Goal: Task Accomplishment & Management: Manage account settings

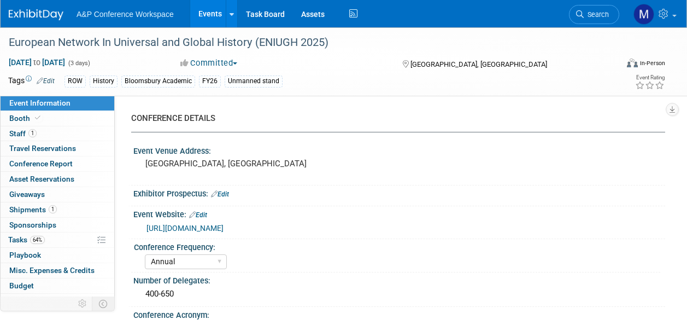
select select "Annual"
select select "Level 3"
select select "Unmanned Display"
select select "History"
select select "Bloomsbury Academic"
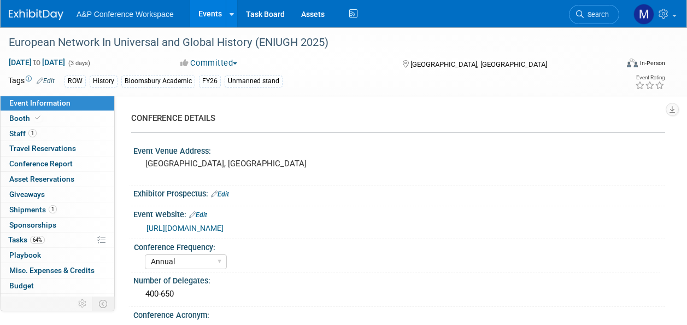
select select "[PERSON_NAME]"
select select "Brand/Subject Presence​"
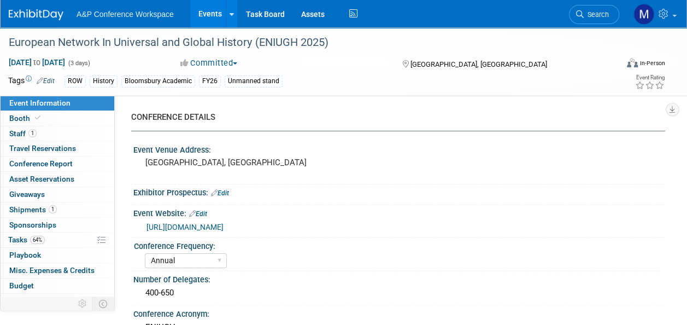
scroll to position [1, 0]
click at [592, 16] on span "Search" at bounding box center [596, 14] width 25 height 8
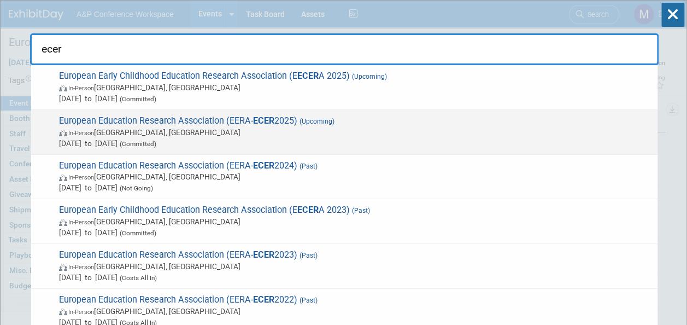
type input "ecer"
click at [275, 118] on span "European Education Research Association (EERA- ECER 2025) (Upcoming) In-Person …" at bounding box center [354, 131] width 596 height 33
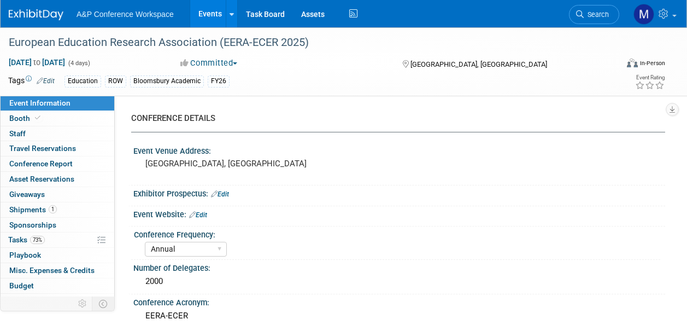
select select "Annual"
select select "Level 2"
select select "In-Person Booth"
select select "Education"
select select "Bloomsbury Academic"
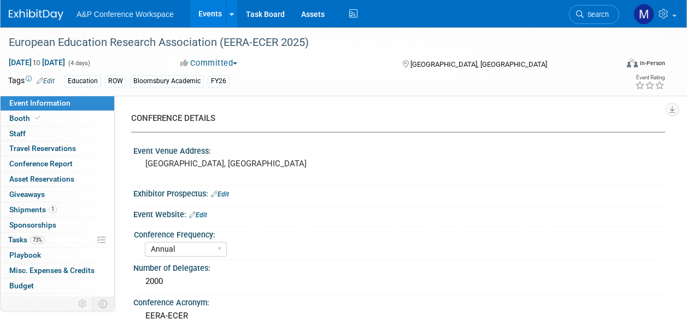
select select "[PERSON_NAME]"
select select "Networking/Commissioning"
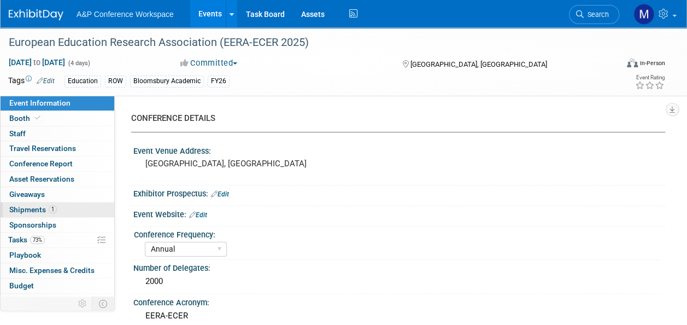
click at [72, 209] on link "1 Shipments 1" at bounding box center [58, 209] width 114 height 15
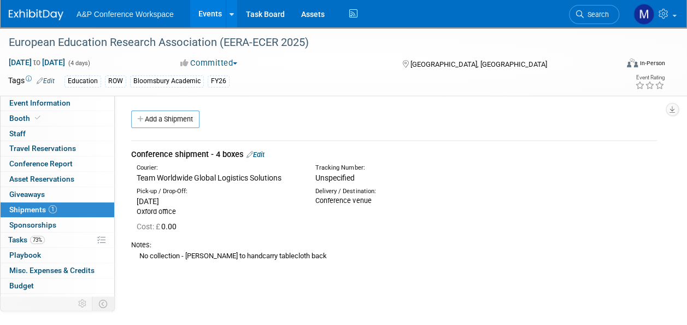
click at [258, 151] on link "Edit" at bounding box center [256, 154] width 18 height 8
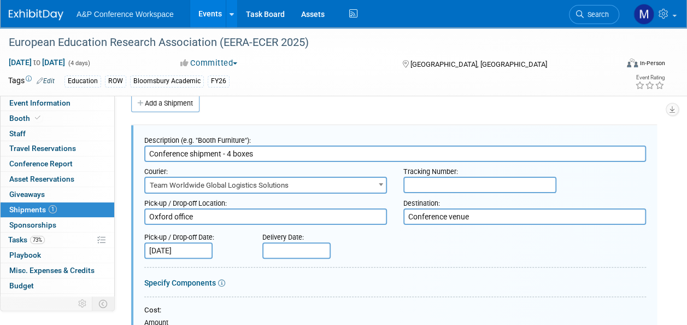
drag, startPoint x: 421, startPoint y: 177, endPoint x: 420, endPoint y: 183, distance: 5.6
click at [420, 182] on input "text" at bounding box center [479, 185] width 153 height 16
paste input "5624044"
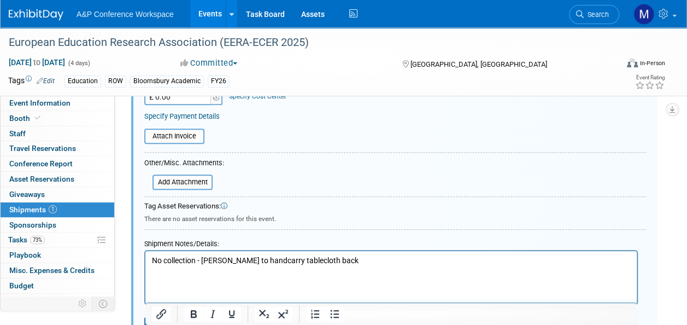
scroll to position [289, 0]
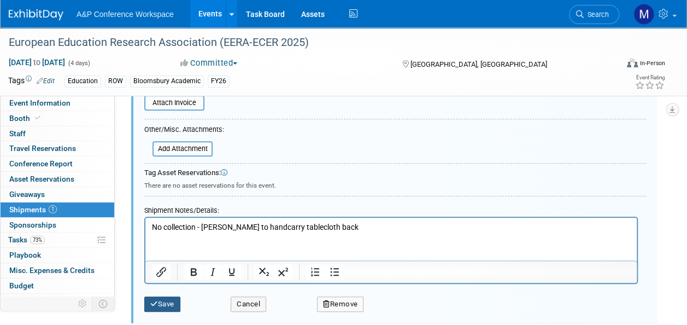
type input "5624044"
click at [159, 297] on button "Save" at bounding box center [162, 303] width 36 height 15
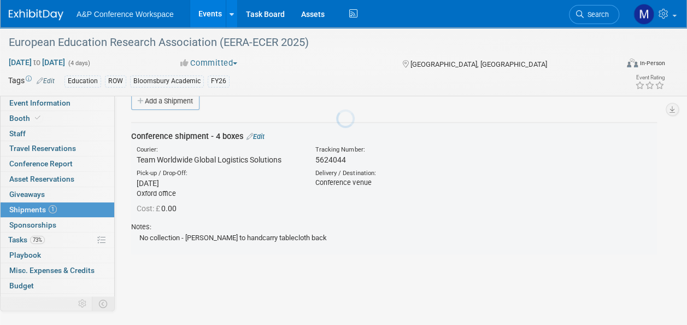
scroll to position [16, 0]
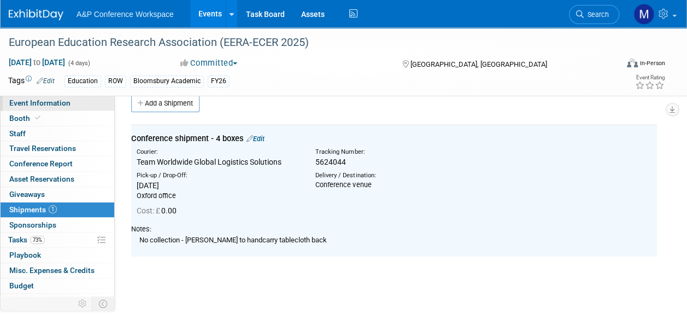
click at [85, 105] on link "Event Information" at bounding box center [58, 103] width 114 height 15
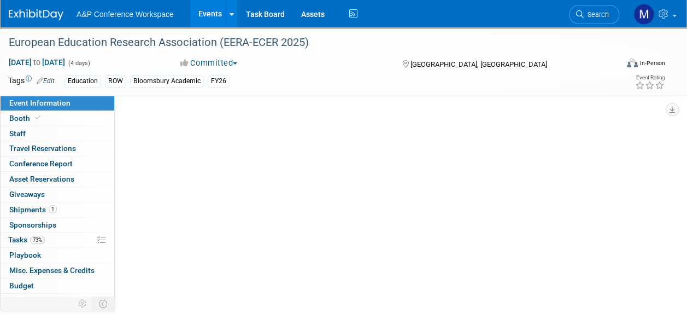
scroll to position [0, 0]
select select "Annual"
select select "Level 2"
select select "In-Person Booth"
select select "Education"
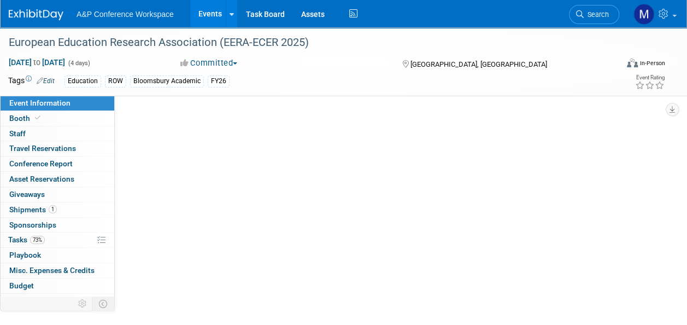
select select "Bloomsbury Academic"
select select "[PERSON_NAME]"
select select "Networking/Commissioning"
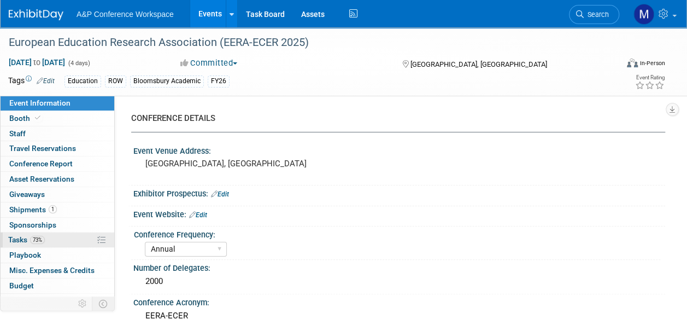
click at [79, 238] on link "73% Tasks 73%" at bounding box center [58, 239] width 114 height 15
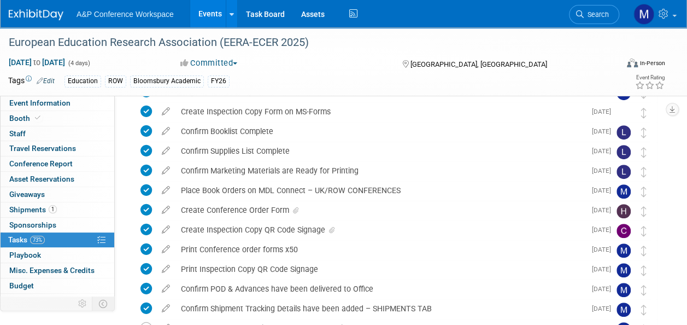
scroll to position [361, 0]
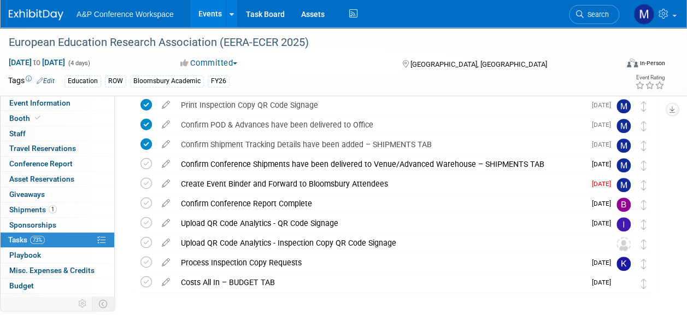
click at [162, 184] on icon at bounding box center [165, 181] width 19 height 14
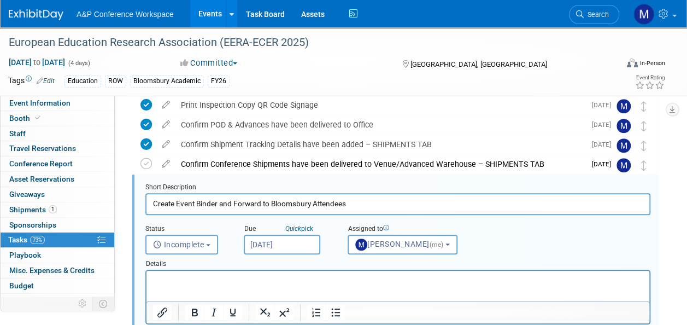
scroll to position [375, 0]
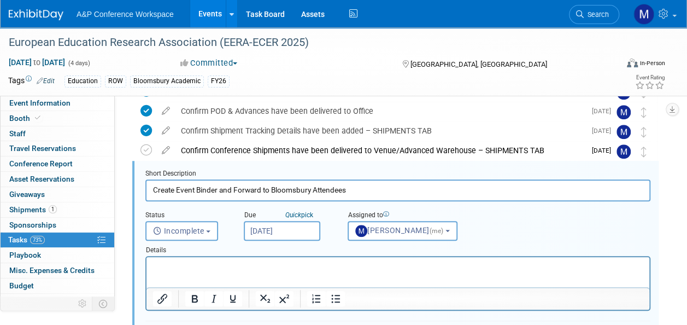
click at [277, 230] on input "[DATE]" at bounding box center [282, 231] width 77 height 20
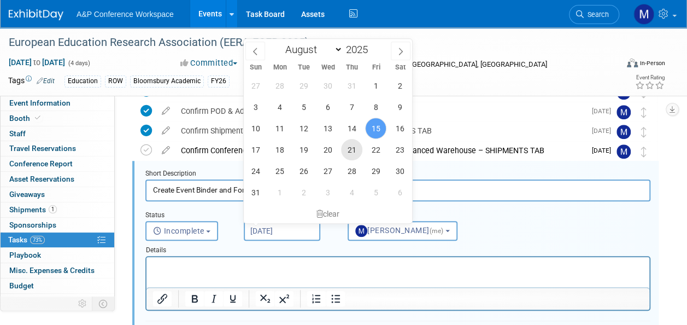
click at [357, 149] on span "21" at bounding box center [351, 149] width 21 height 21
type input "Aug 21, 2025"
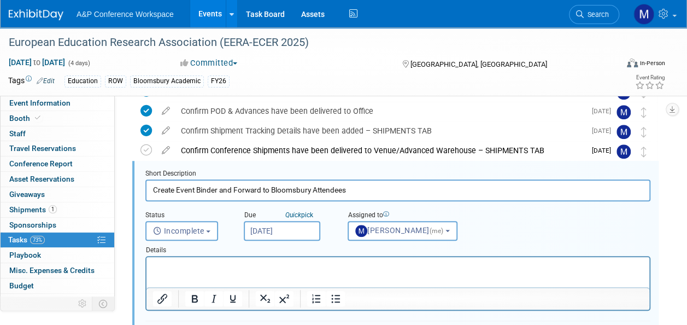
click at [309, 265] on p "Rich Text Area. Press ALT-0 for help." at bounding box center [398, 266] width 490 height 10
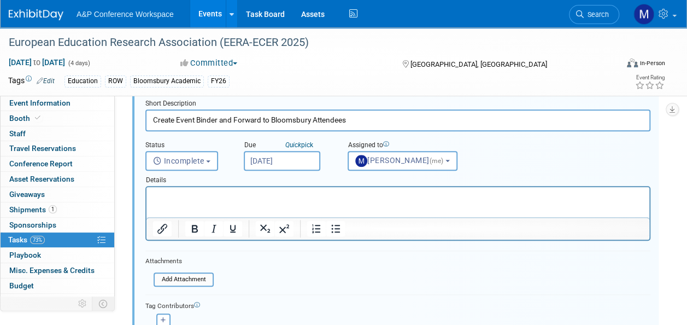
scroll to position [484, 0]
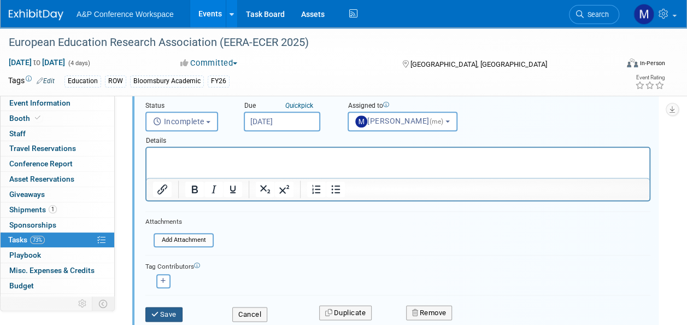
click at [174, 314] on button "Save" at bounding box center [163, 314] width 37 height 15
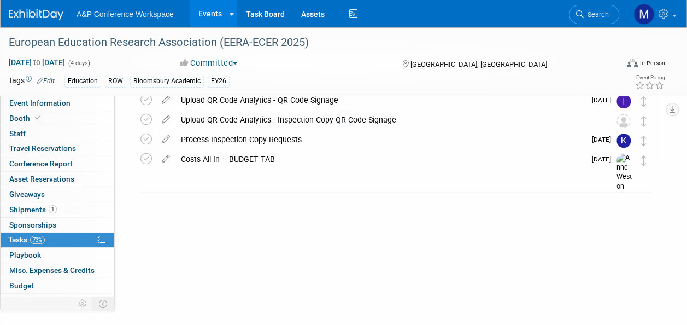
scroll to position [395, 0]
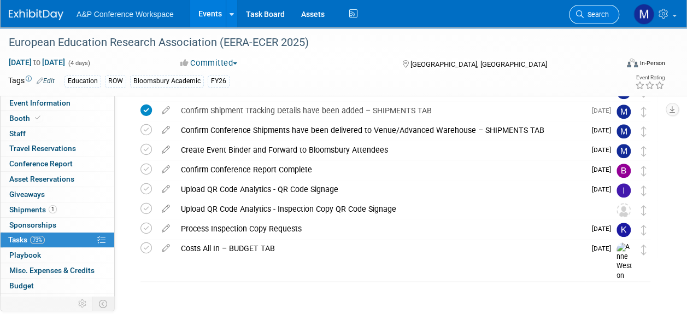
click at [582, 20] on link "Search" at bounding box center [594, 14] width 50 height 19
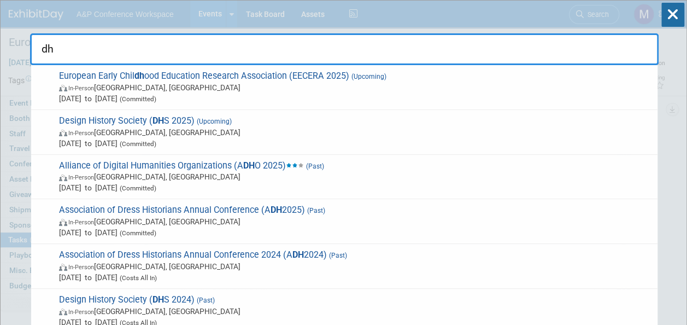
type input "dhs"
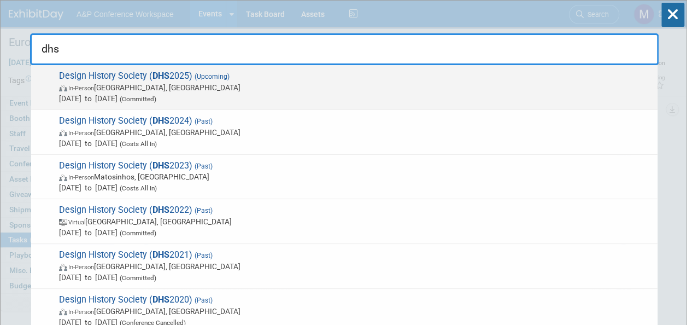
click at [156, 77] on strong "DHS" at bounding box center [161, 76] width 17 height 10
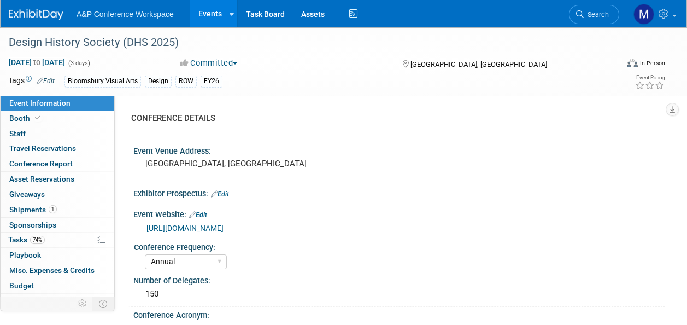
select select "Annual"
select select "Level 2"
select select "In-Person Booth"
select select "Design"
select select "Bloomsbury Visual Arts"
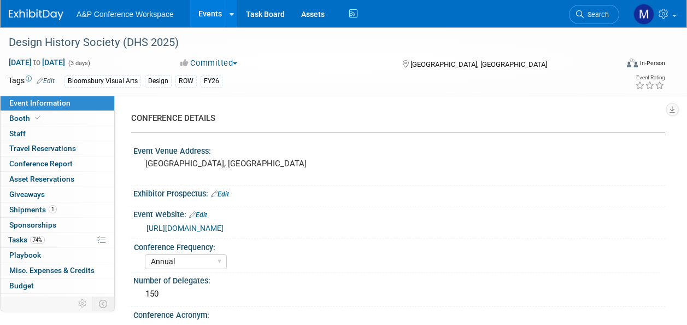
select select "[PERSON_NAME]"
select select "Networking/Commissioning"
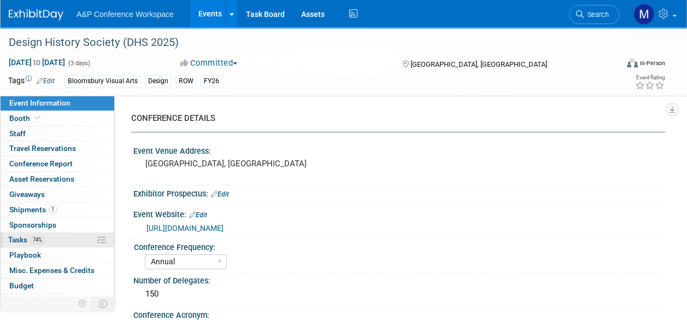
click at [34, 236] on span "74%" at bounding box center [37, 240] width 15 height 8
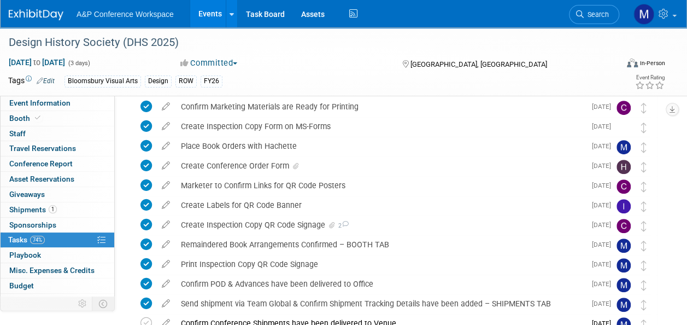
scroll to position [273, 0]
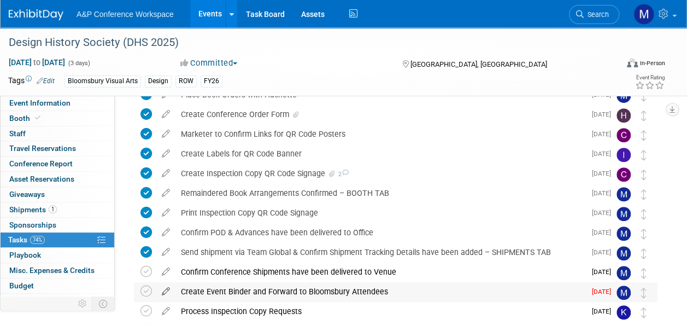
click at [165, 289] on icon at bounding box center [165, 289] width 19 height 14
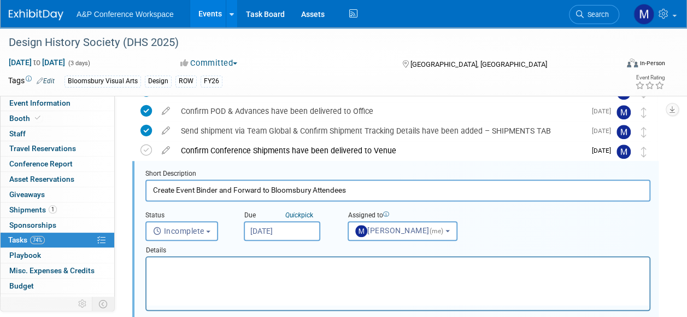
scroll to position [0, 0]
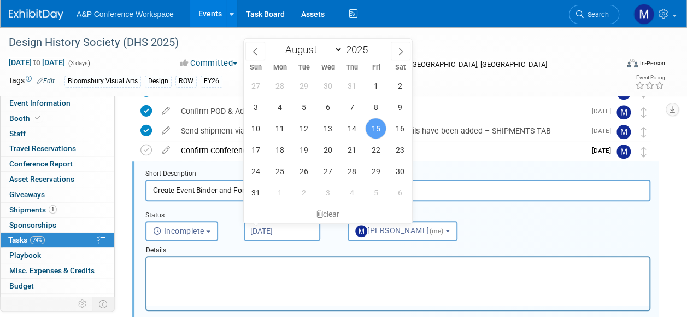
click at [271, 233] on input "[DATE]" at bounding box center [282, 231] width 77 height 20
click at [350, 155] on span "21" at bounding box center [351, 149] width 21 height 21
type input "Aug 21, 2025"
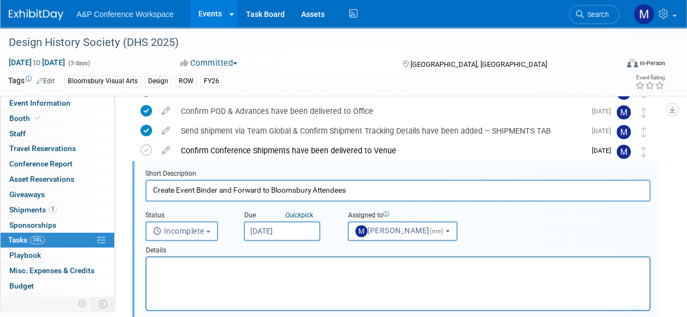
click at [304, 263] on p "Rich Text Area. Press ALT-0 for help." at bounding box center [398, 266] width 490 height 10
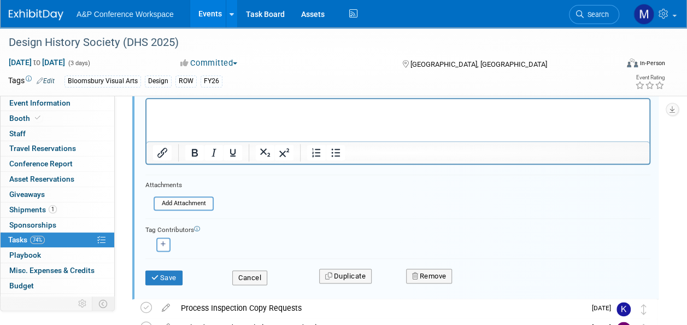
scroll to position [559, 0]
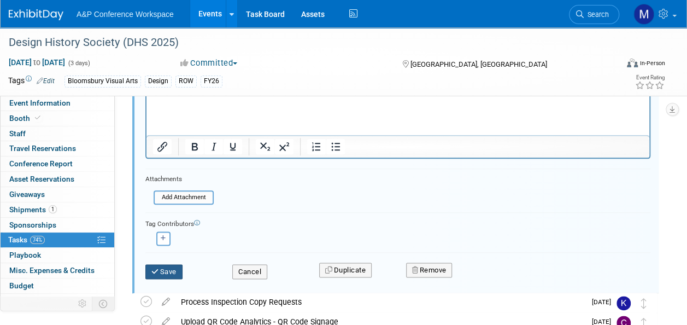
click at [172, 273] on button "Save" at bounding box center [163, 271] width 37 height 15
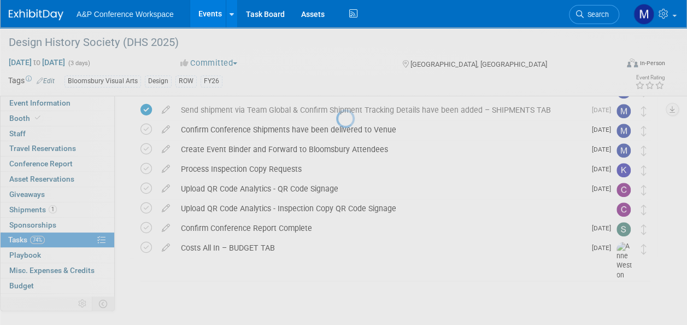
scroll to position [415, 0]
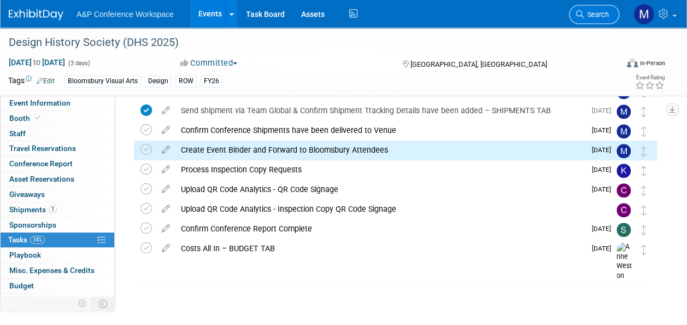
click at [590, 15] on span "Search" at bounding box center [596, 14] width 25 height 8
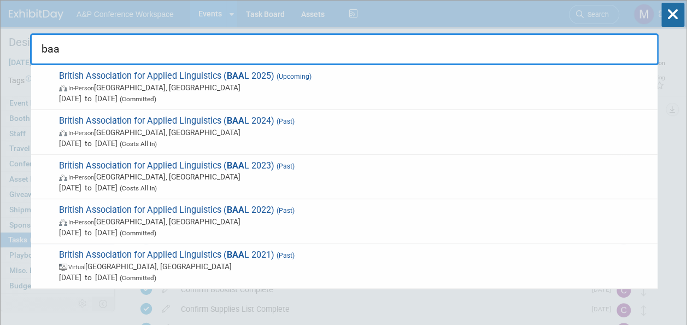
type input "baal"
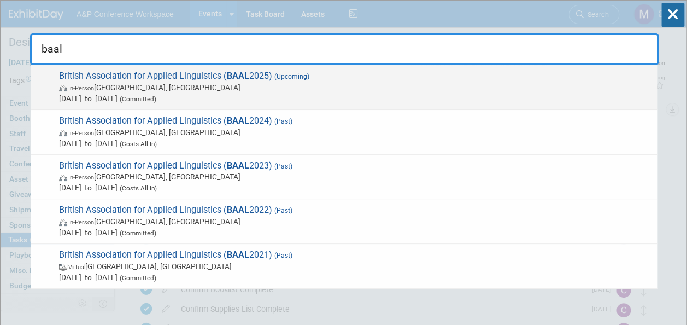
click at [233, 76] on strong "BAAL" at bounding box center [238, 76] width 22 height 10
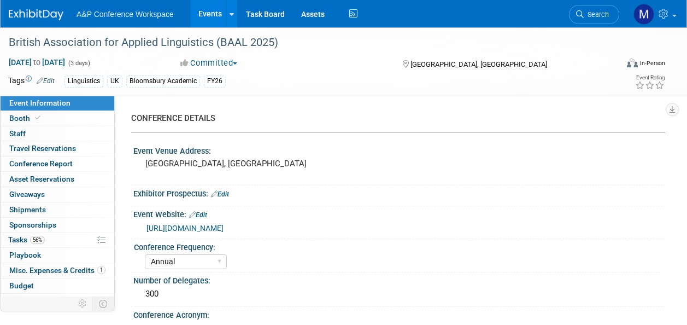
select select "Annual"
select select "Level 2"
select select "In-Person Booth"
select select "Linguistics"
select select "Bloomsbury Academic"
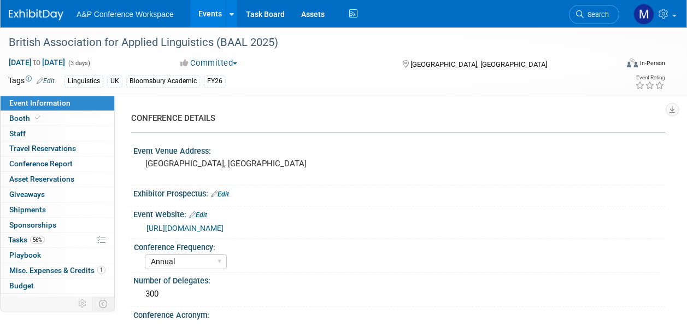
select select "[PERSON_NAME]"
select select "Networking/Commissioning"
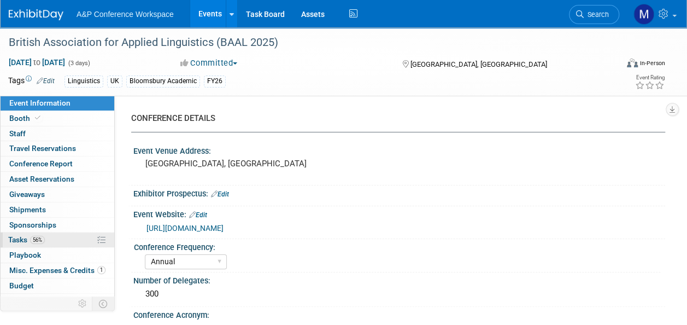
click at [43, 233] on link "56% Tasks 56%" at bounding box center [58, 239] width 114 height 15
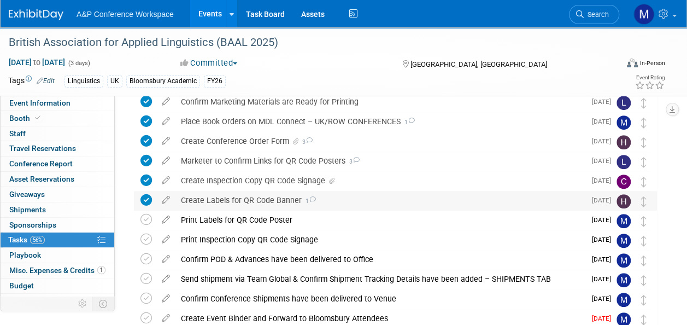
scroll to position [328, 0]
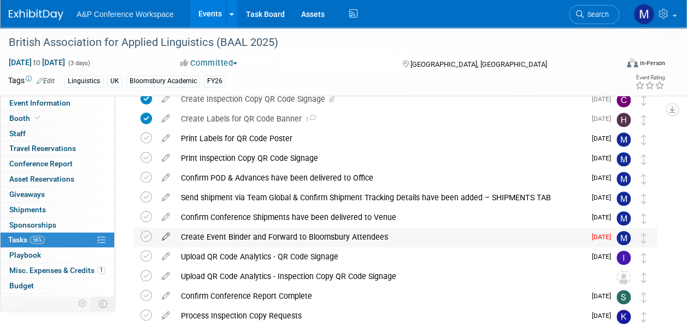
click at [169, 236] on icon at bounding box center [165, 234] width 19 height 14
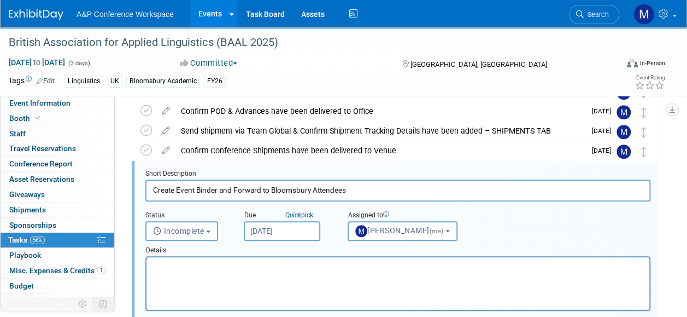
scroll to position [0, 0]
click at [286, 235] on input "[DATE]" at bounding box center [282, 231] width 77 height 20
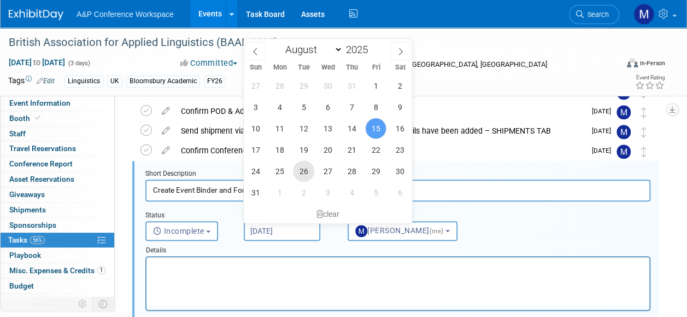
click at [310, 167] on span "26" at bounding box center [303, 170] width 21 height 21
type input "Aug 26, 2025"
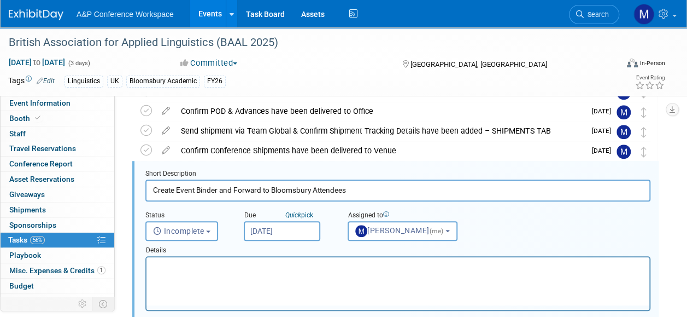
click at [293, 266] on p "Rich Text Area. Press ALT-0 for help." at bounding box center [398, 266] width 490 height 10
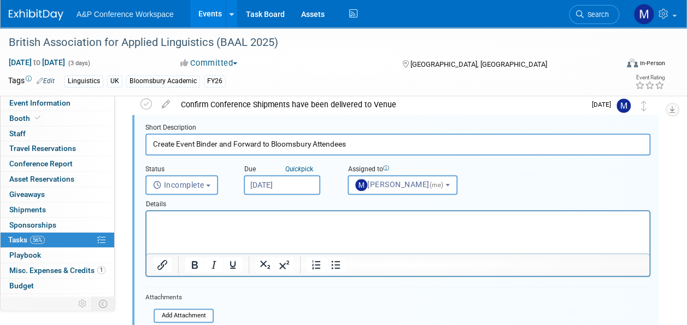
scroll to position [613, 0]
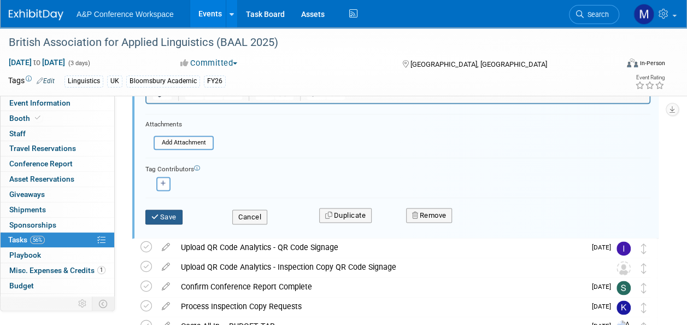
click at [178, 215] on button "Save" at bounding box center [163, 216] width 37 height 15
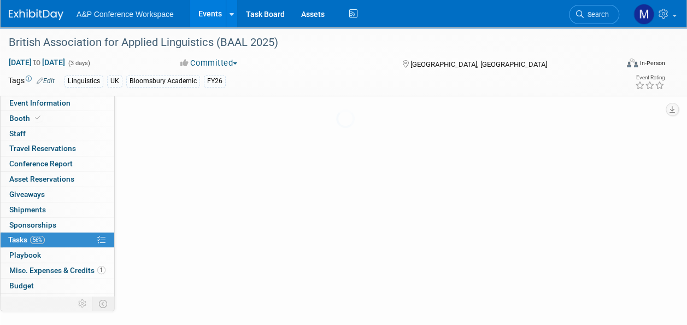
scroll to position [415, 0]
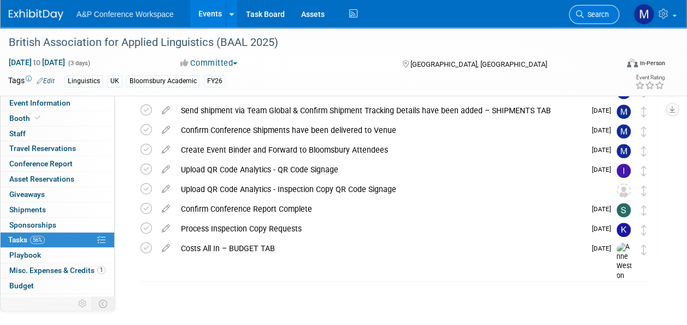
click at [589, 13] on span "Search" at bounding box center [596, 14] width 25 height 8
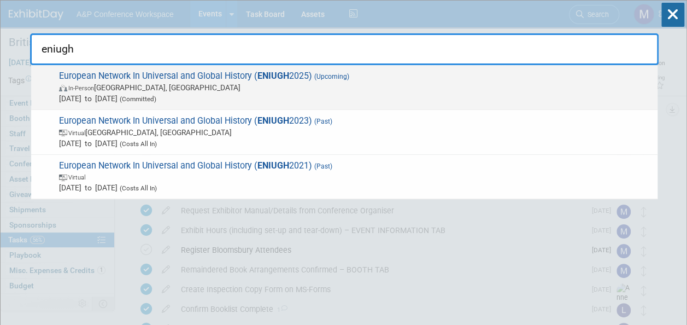
type input "eniugh"
click at [280, 75] on strong "ENIUGH" at bounding box center [274, 76] width 32 height 10
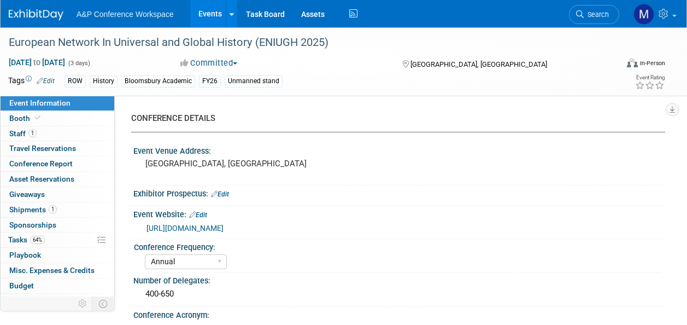
select select "Annual"
select select "Level 3"
select select "Unmanned Display"
select select "History"
select select "Bloomsbury Academic"
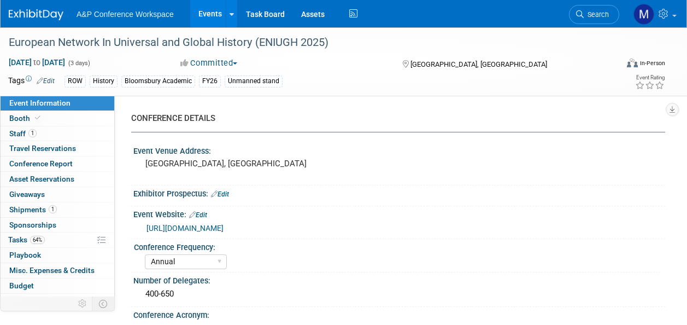
select select "[PERSON_NAME]"
select select "Brand/Subject Presence​"
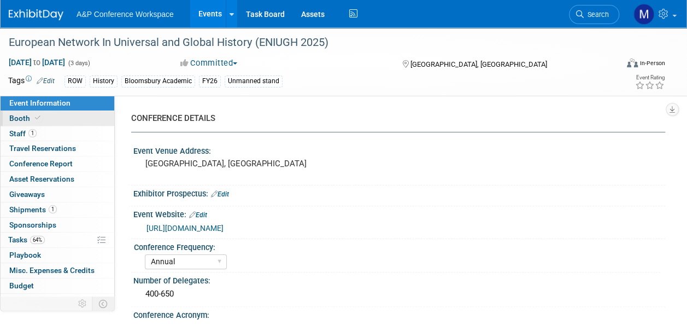
click at [82, 118] on link "Booth" at bounding box center [58, 118] width 114 height 15
select select "COBA"
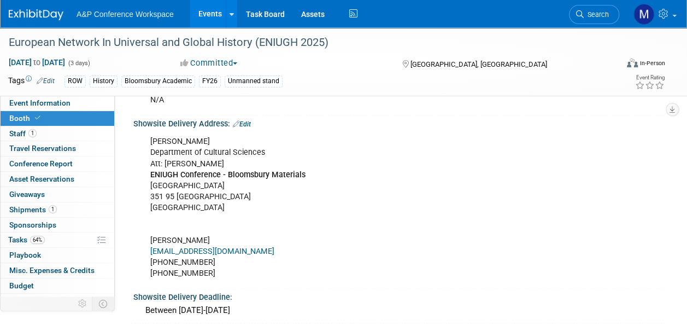
scroll to position [726, 0]
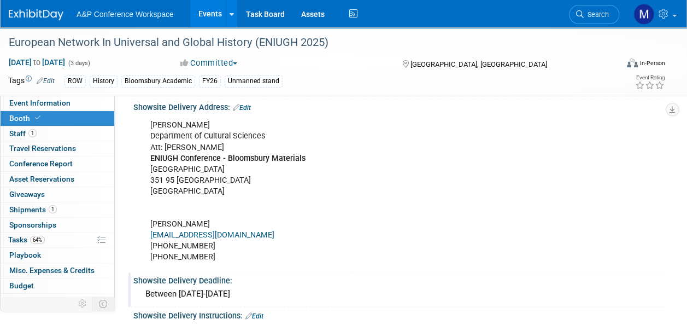
drag, startPoint x: 136, startPoint y: 172, endPoint x: 280, endPoint y: 290, distance: 186.5
copy div "Showsite Delivery Address: Edit [PERSON_NAME] Department of Cultural Sciences A…"
click at [47, 237] on link "64% Tasks 64%" at bounding box center [58, 239] width 114 height 15
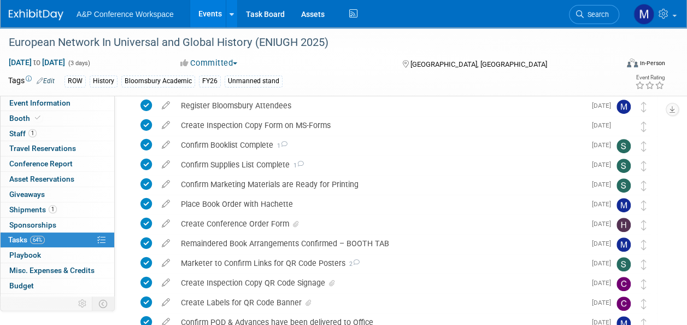
scroll to position [328, 0]
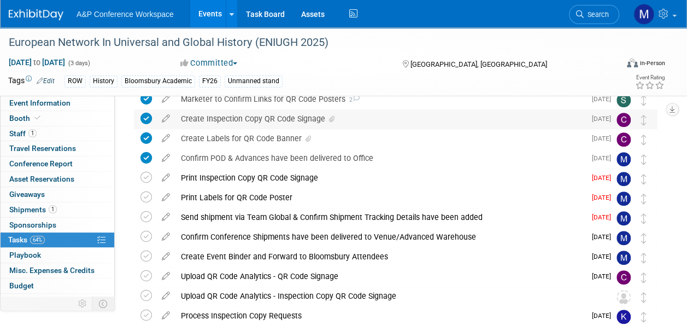
click at [256, 121] on div "Create Inspection Copy QR Code Signage" at bounding box center [381, 118] width 410 height 19
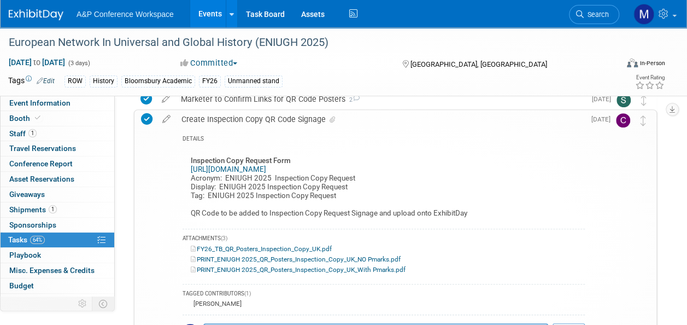
click at [256, 121] on div "Create Inspection Copy QR Code Signage" at bounding box center [380, 119] width 409 height 19
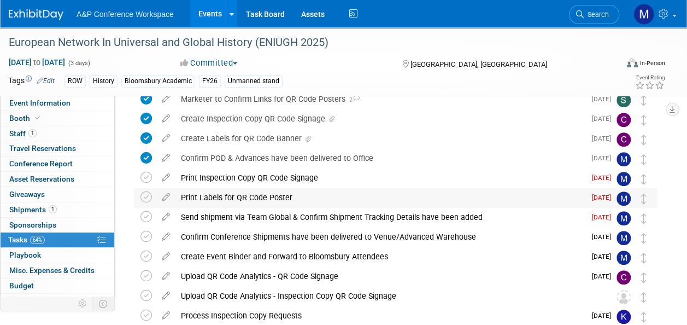
drag, startPoint x: 148, startPoint y: 177, endPoint x: 149, endPoint y: 189, distance: 11.6
click at [148, 177] on icon at bounding box center [146, 177] width 11 height 11
click at [149, 197] on icon at bounding box center [146, 196] width 11 height 11
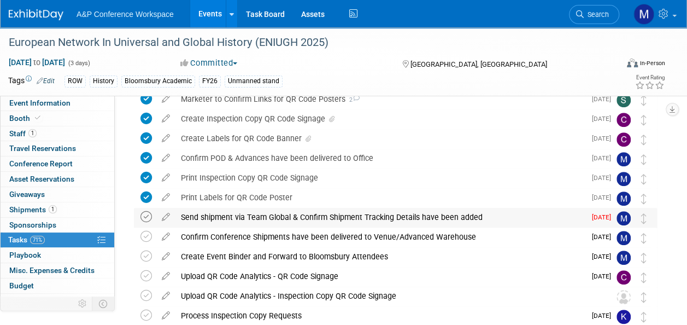
click at [144, 218] on icon at bounding box center [146, 216] width 11 height 11
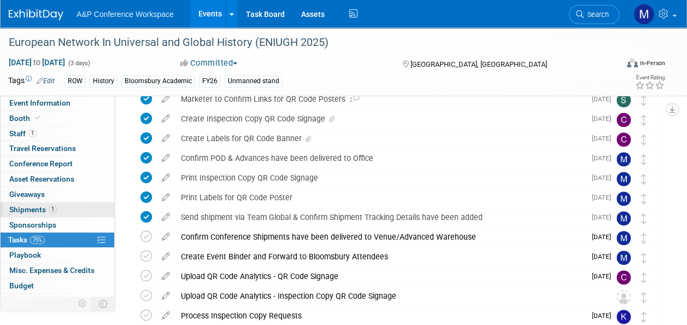
click at [60, 210] on link "1 Shipments 1" at bounding box center [58, 209] width 114 height 15
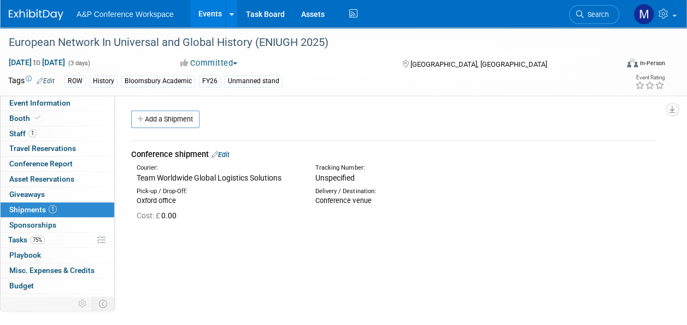
click at [226, 153] on link "Edit" at bounding box center [221, 154] width 18 height 8
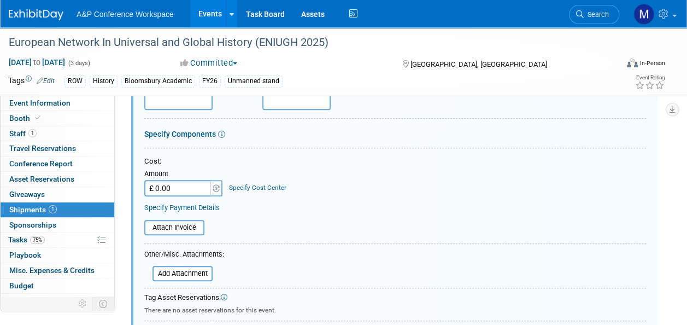
scroll to position [180, 0]
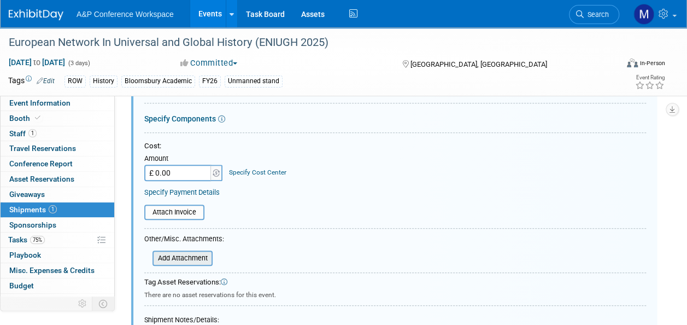
click at [205, 258] on input "file" at bounding box center [146, 257] width 130 height 13
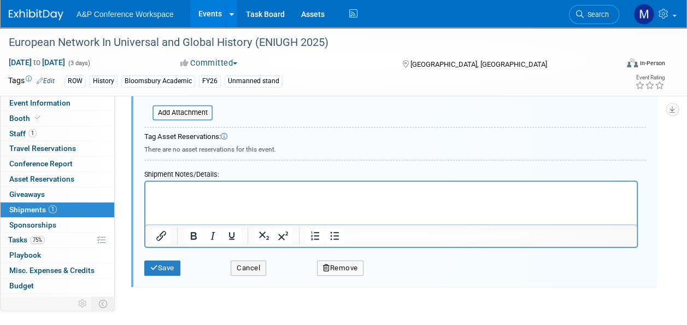
scroll to position [344, 0]
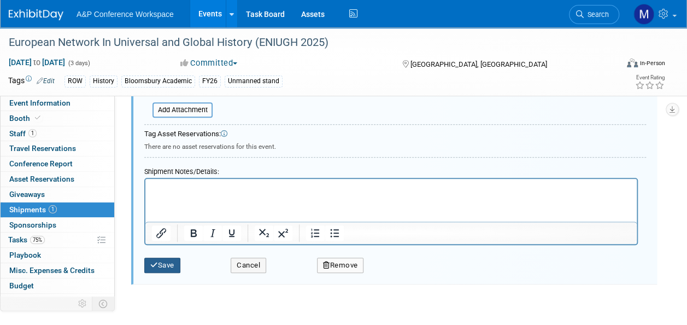
click at [166, 260] on button "Save" at bounding box center [162, 265] width 36 height 15
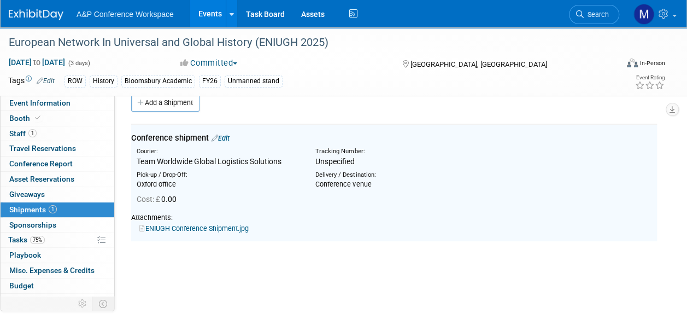
scroll to position [16, 0]
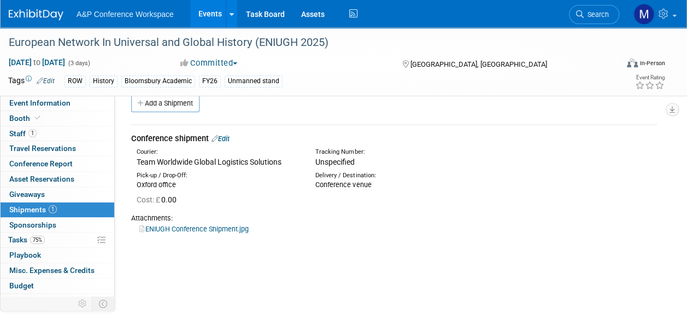
click at [226, 138] on link "Edit" at bounding box center [221, 138] width 18 height 8
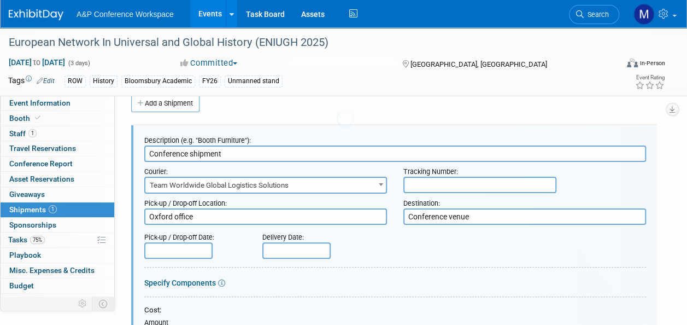
scroll to position [0, 0]
click at [200, 245] on input "text" at bounding box center [178, 250] width 68 height 16
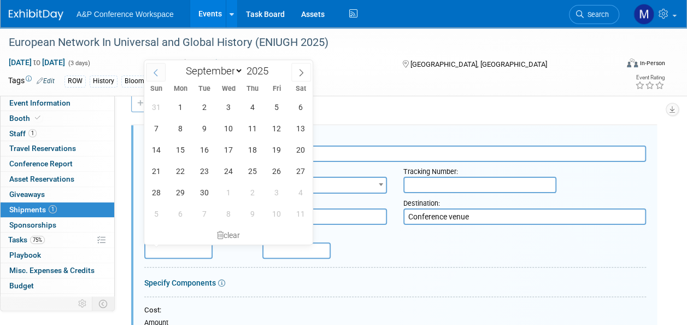
click at [157, 75] on icon at bounding box center [156, 73] width 8 height 8
select select "7"
click at [278, 154] on span "15" at bounding box center [276, 149] width 21 height 21
type input "[DATE]"
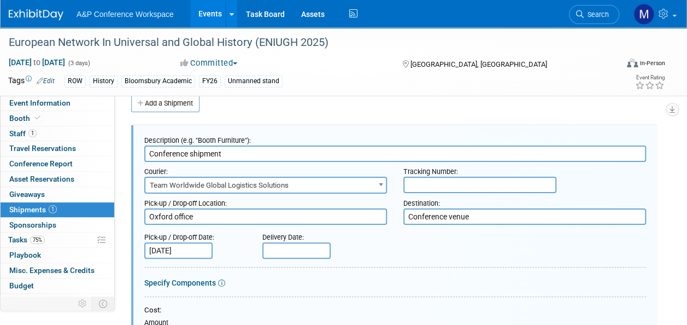
click at [244, 149] on input "Conference shipment" at bounding box center [395, 153] width 502 height 16
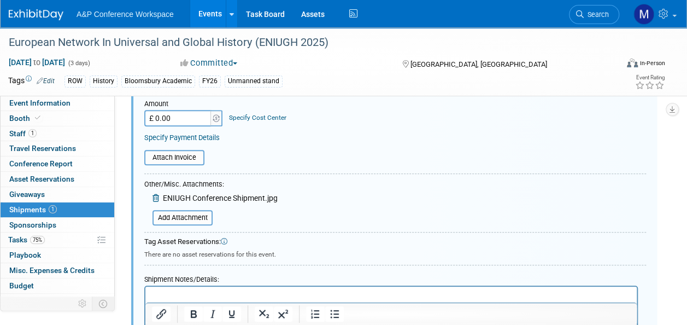
scroll to position [344, 0]
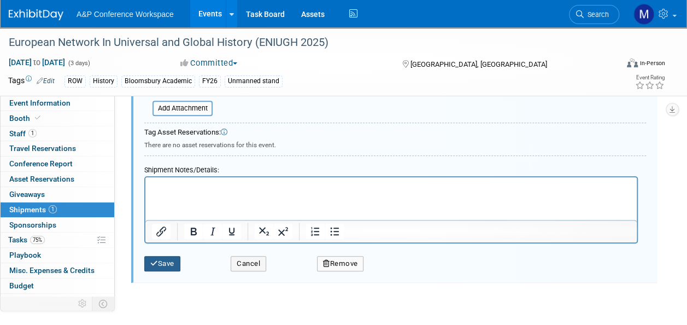
type input "Conference shipment - 3 boxes"
click at [171, 256] on button "Save" at bounding box center [162, 263] width 36 height 15
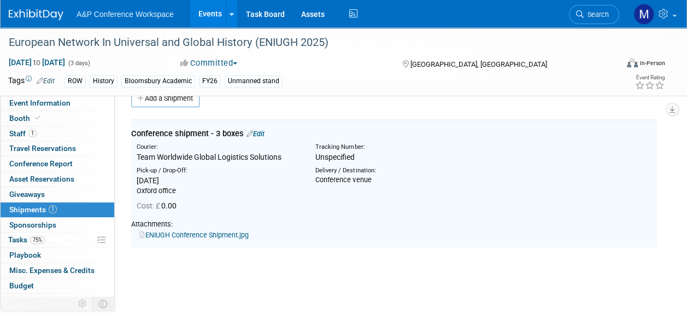
scroll to position [16, 0]
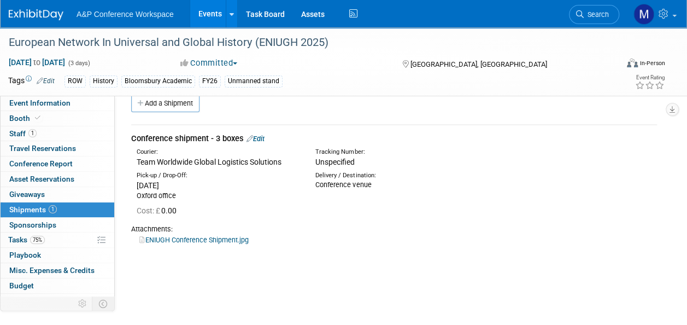
click at [263, 138] on link "Edit" at bounding box center [256, 138] width 18 height 8
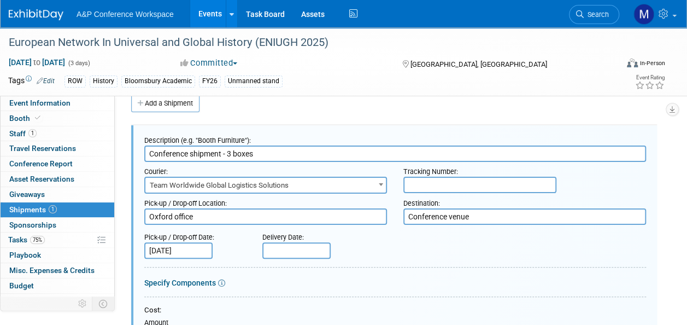
scroll to position [0, 0]
click at [419, 182] on input "text" at bounding box center [479, 185] width 153 height 16
paste input "5624120"
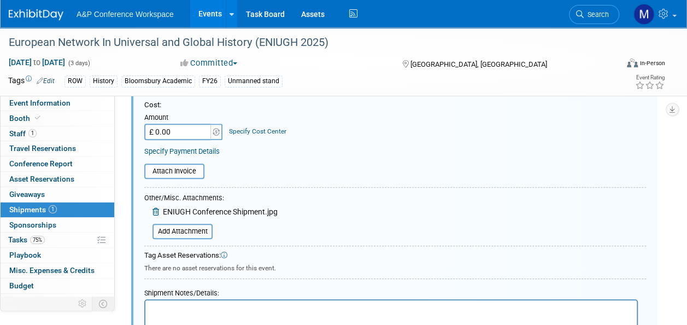
scroll to position [289, 0]
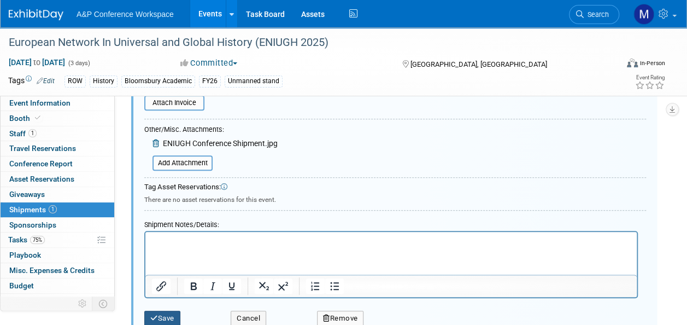
type input "5624120"
click at [166, 314] on button "Save" at bounding box center [162, 318] width 36 height 15
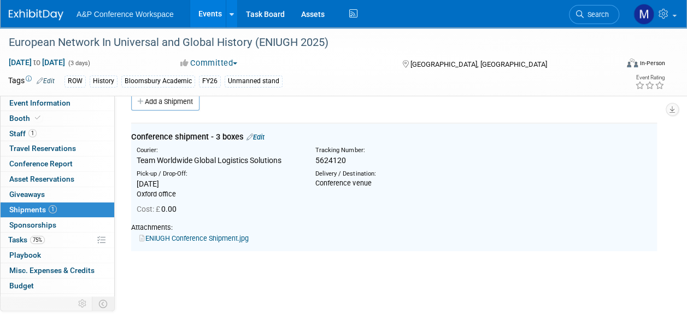
scroll to position [16, 0]
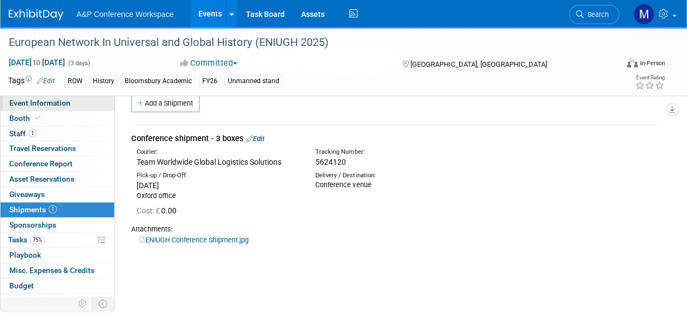
click at [80, 105] on link "Event Information" at bounding box center [58, 103] width 114 height 15
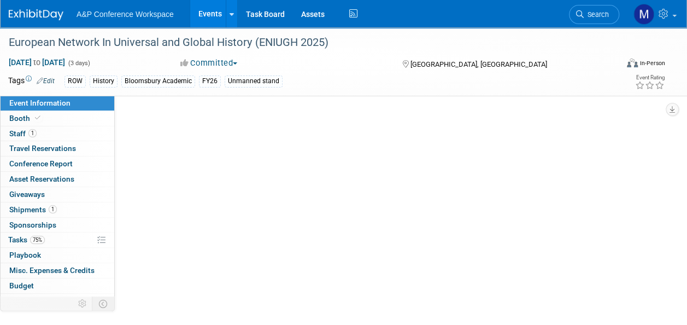
select select "Annual"
select select "Level 3"
select select "Unmanned Display"
select select "History"
select select "Bloomsbury Academic"
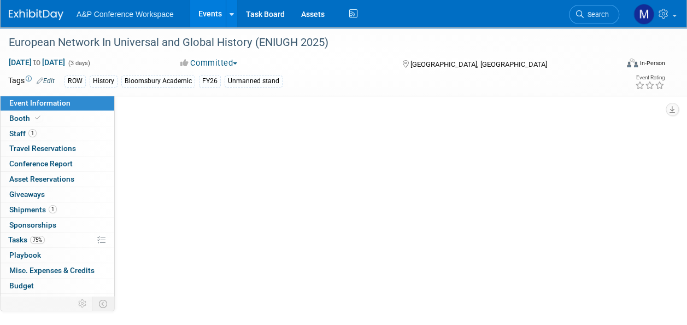
select select "[PERSON_NAME]"
select select "Brand/Subject Presence​"
